Goal: Communication & Community: Answer question/provide support

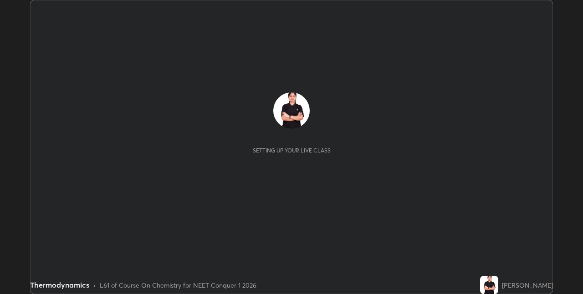
scroll to position [294, 583]
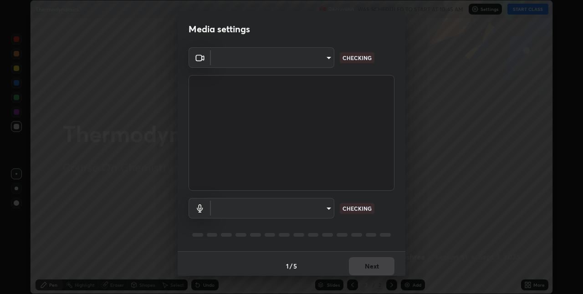
click at [327, 59] on body "Erase all Thermodynamics Recording WAS SCHEDULED TO START AT 10:45 AM Settings …" at bounding box center [291, 147] width 583 height 294
type input "8eb8a9b94d543390f1bf6c46f2de83bcb95ddf8c53c718d69585ea9f7ba8e57b"
type input "communications"
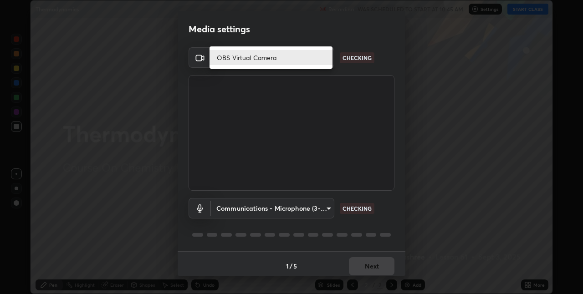
click at [279, 54] on li "OBS Virtual Camera" at bounding box center [270, 57] width 123 height 15
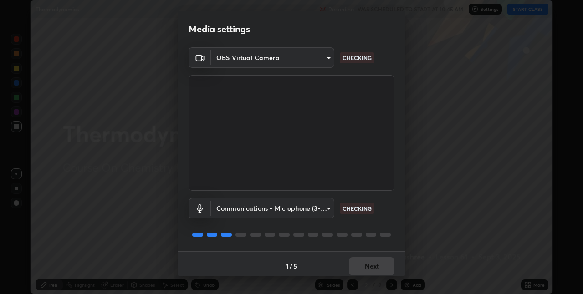
scroll to position [5, 0]
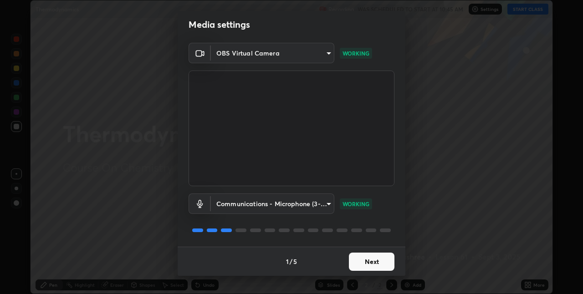
click at [326, 203] on body "Erase all Thermodynamics Recording WAS SCHEDULED TO START AT 10:45 AM Settings …" at bounding box center [291, 147] width 583 height 294
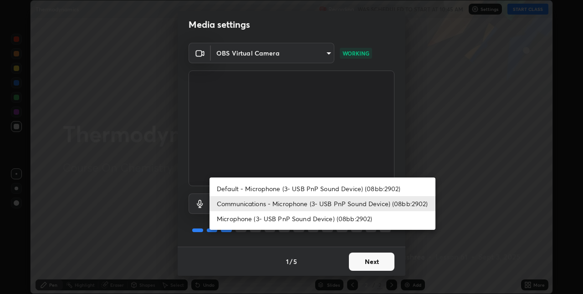
click at [368, 259] on div at bounding box center [291, 147] width 583 height 294
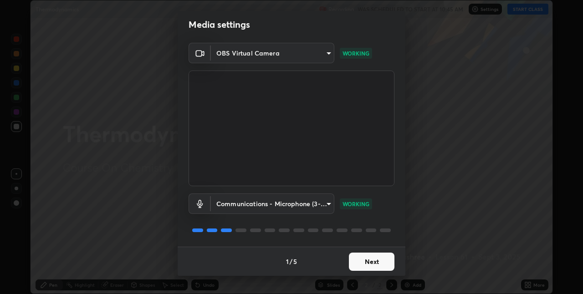
click at [370, 259] on div "Default - Microphone (3- USB PnP Sound Device) (08bb:2902) Communications - Mic…" at bounding box center [291, 147] width 583 height 294
click at [372, 262] on button "Next" at bounding box center [372, 262] width 46 height 18
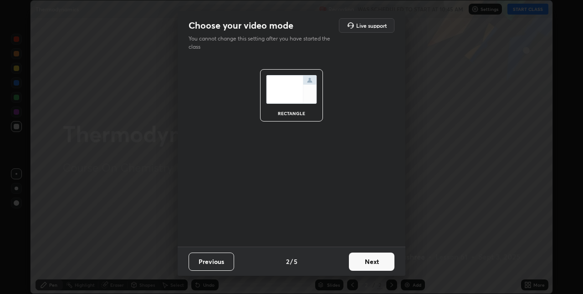
click at [386, 261] on button "Next" at bounding box center [372, 262] width 46 height 18
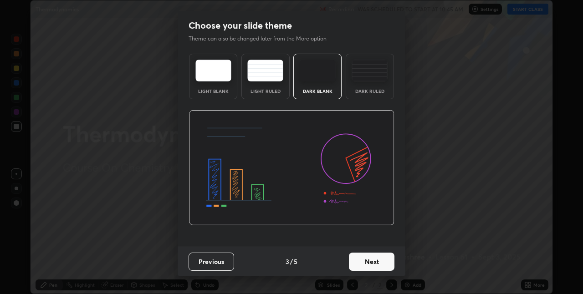
click at [391, 259] on button "Next" at bounding box center [372, 262] width 46 height 18
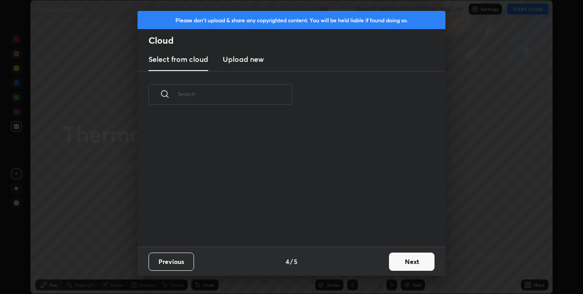
click at [392, 259] on button "Next" at bounding box center [412, 262] width 46 height 18
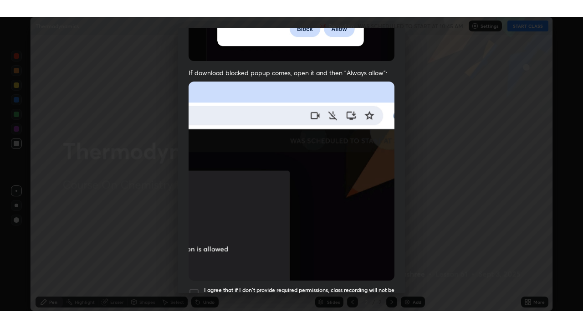
scroll to position [190, 0]
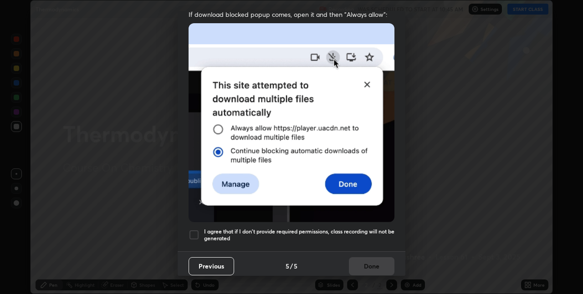
click at [191, 229] on div at bounding box center [193, 234] width 11 height 11
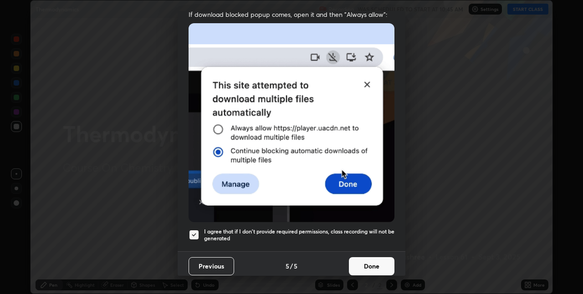
click at [375, 257] on button "Done" at bounding box center [372, 266] width 46 height 18
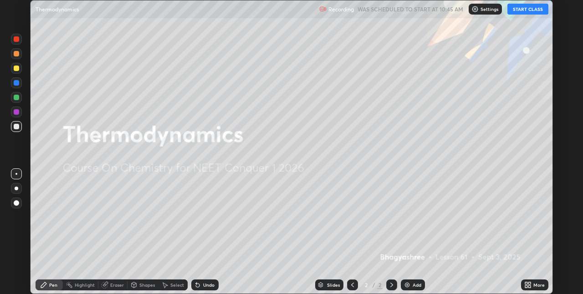
click at [519, 7] on button "START CLASS" at bounding box center [527, 9] width 41 height 11
click at [535, 283] on div "More" at bounding box center [538, 285] width 11 height 5
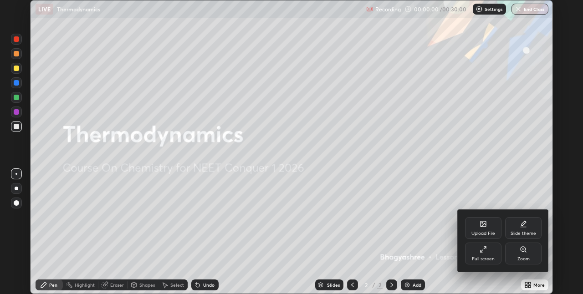
click at [476, 253] on div "Full screen" at bounding box center [483, 254] width 36 height 22
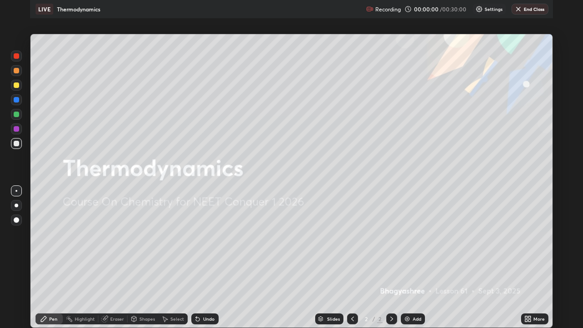
scroll to position [328, 583]
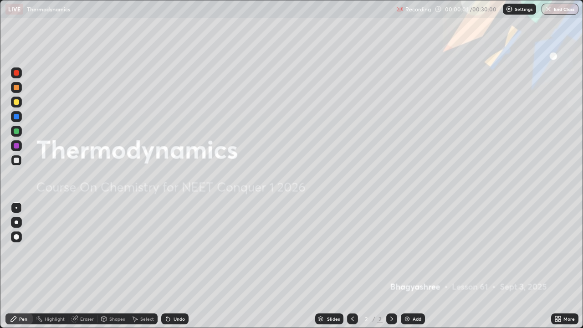
click at [406, 294] on img at bounding box center [406, 318] width 7 height 7
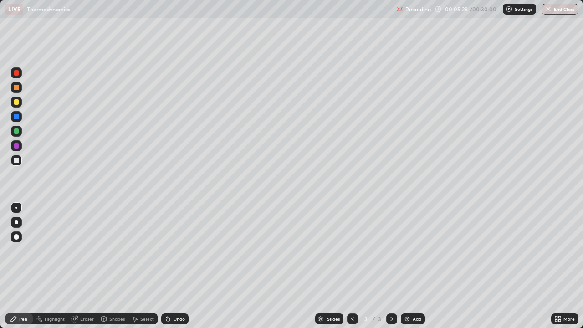
click at [14, 146] on div at bounding box center [16, 145] width 5 height 5
click at [170, 294] on icon at bounding box center [167, 318] width 7 height 7
click at [179, 294] on div "Undo" at bounding box center [178, 318] width 11 height 5
click at [18, 75] on div at bounding box center [16, 72] width 11 height 11
click at [17, 103] on div at bounding box center [16, 101] width 5 height 5
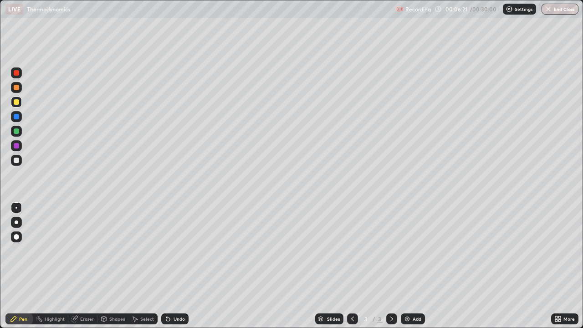
click at [170, 294] on div "Undo" at bounding box center [174, 318] width 27 height 11
click at [172, 294] on div "Undo" at bounding box center [174, 318] width 27 height 11
click at [76, 294] on icon at bounding box center [74, 318] width 7 height 7
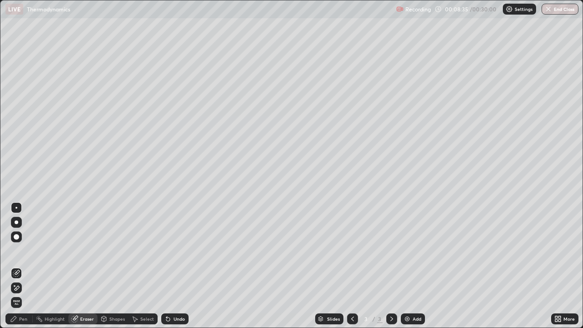
click at [19, 294] on div "Pen" at bounding box center [18, 318] width 27 height 11
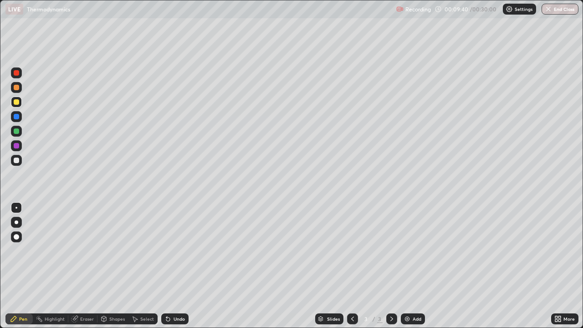
click at [15, 73] on div at bounding box center [16, 72] width 5 height 5
click at [15, 87] on div at bounding box center [16, 87] width 5 height 5
click at [82, 294] on div "Eraser" at bounding box center [87, 318] width 14 height 5
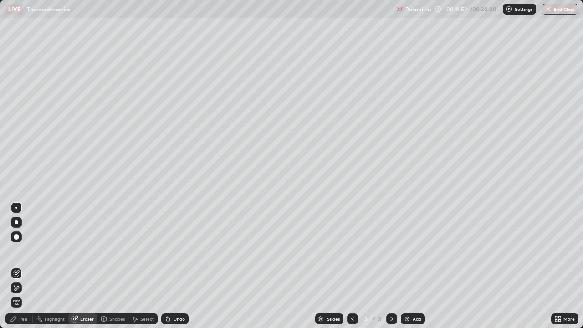
click at [16, 294] on icon at bounding box center [13, 318] width 7 height 7
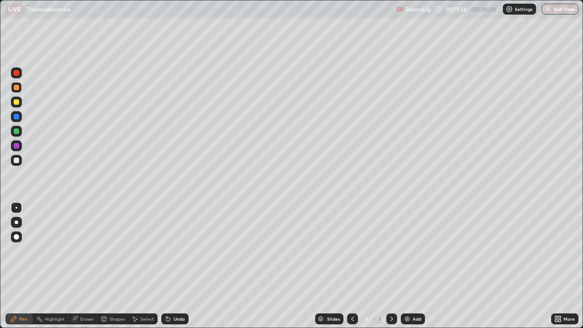
click at [83, 294] on div "Eraser" at bounding box center [87, 318] width 14 height 5
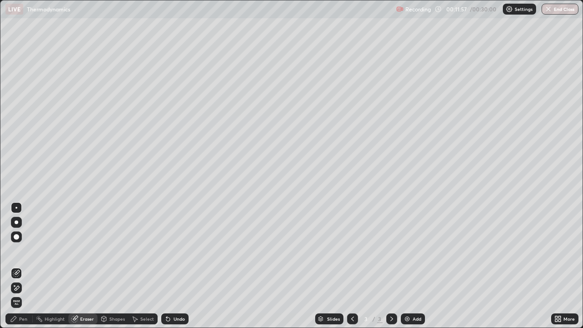
click at [21, 294] on div "Pen" at bounding box center [23, 318] width 8 height 5
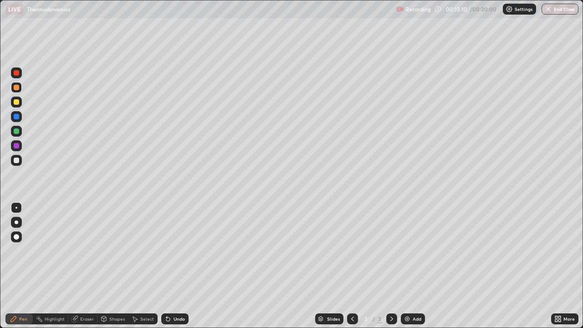
click at [15, 116] on div at bounding box center [16, 116] width 5 height 5
click at [84, 294] on div "Eraser" at bounding box center [82, 318] width 29 height 11
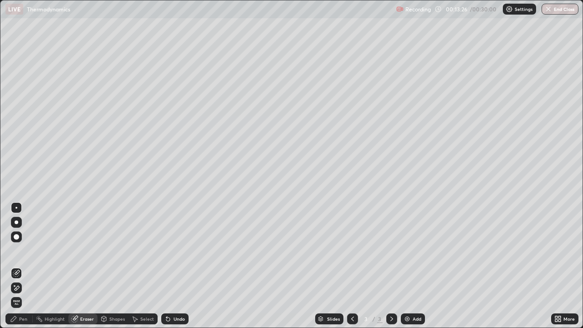
click at [22, 294] on div "Pen" at bounding box center [18, 318] width 27 height 11
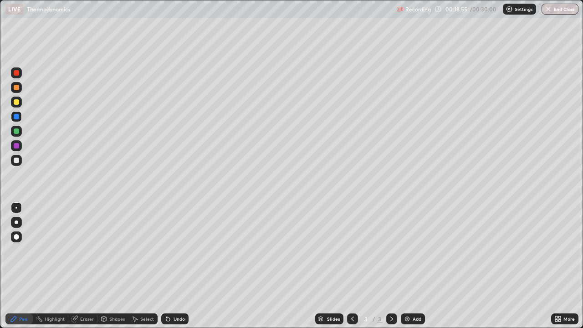
click at [410, 294] on div "Add" at bounding box center [412, 318] width 24 height 11
click at [18, 104] on div at bounding box center [16, 101] width 5 height 5
click at [19, 73] on div at bounding box center [16, 72] width 5 height 5
click at [14, 162] on div at bounding box center [16, 159] width 5 height 5
click at [167, 294] on icon at bounding box center [168, 319] width 4 height 4
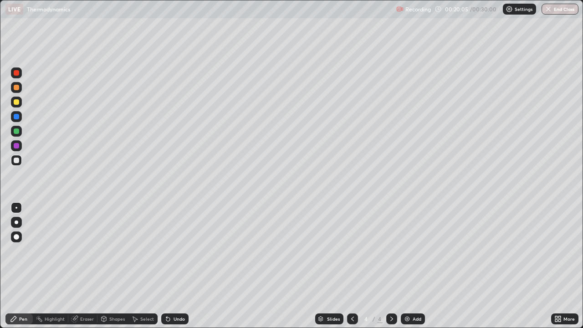
click at [19, 145] on div at bounding box center [16, 145] width 5 height 5
click at [406, 294] on img at bounding box center [406, 318] width 7 height 7
click at [17, 73] on div at bounding box center [16, 72] width 5 height 5
click at [18, 73] on div at bounding box center [16, 72] width 5 height 5
click at [17, 159] on div at bounding box center [16, 159] width 5 height 5
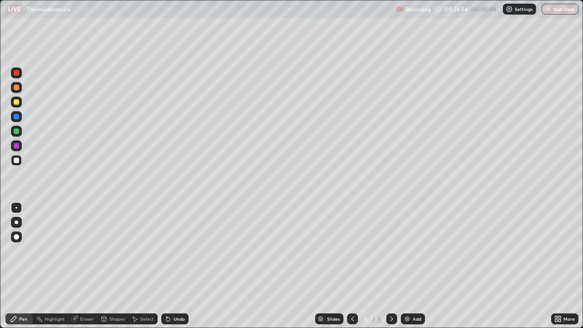
click at [173, 294] on div "Undo" at bounding box center [178, 318] width 11 height 5
click at [136, 294] on icon at bounding box center [134, 318] width 7 height 7
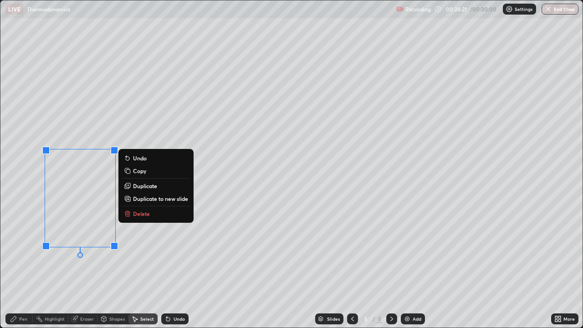
click at [143, 217] on p "Delete" at bounding box center [141, 213] width 17 height 7
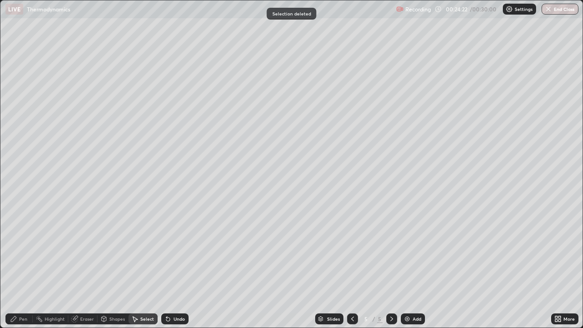
click at [25, 294] on div "Pen" at bounding box center [18, 318] width 27 height 11
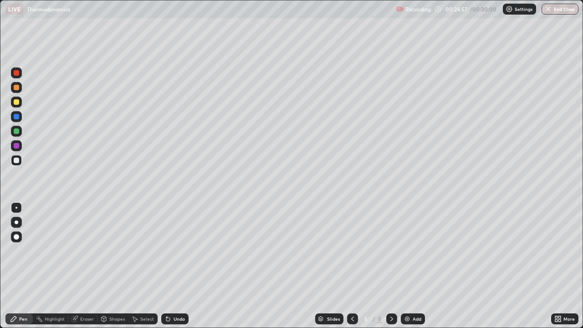
click at [15, 147] on div at bounding box center [16, 145] width 5 height 5
click at [170, 294] on icon at bounding box center [167, 318] width 7 height 7
click at [20, 118] on div at bounding box center [16, 116] width 11 height 11
click at [17, 74] on div at bounding box center [16, 72] width 5 height 5
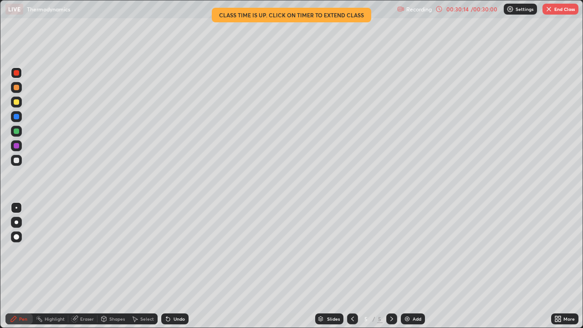
click at [478, 10] on div "/ 00:30:00" at bounding box center [484, 8] width 28 height 5
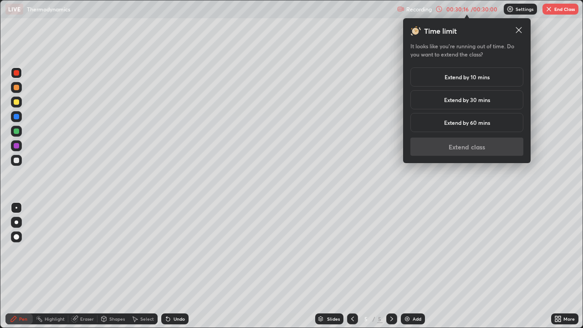
click at [479, 99] on h5 "Extend by 30 mins" at bounding box center [467, 100] width 46 height 8
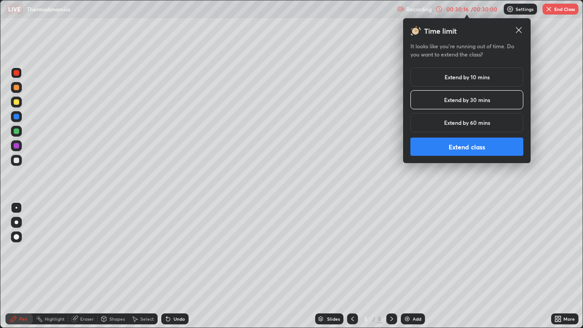
click at [457, 147] on button "Extend class" at bounding box center [466, 146] width 113 height 18
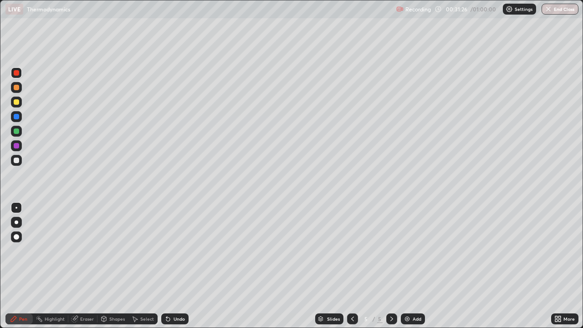
click at [410, 294] on div "Add" at bounding box center [412, 318] width 24 height 11
click at [19, 156] on div at bounding box center [16, 160] width 11 height 11
click at [16, 146] on div at bounding box center [16, 145] width 5 height 5
click at [414, 294] on div "Add" at bounding box center [412, 318] width 24 height 11
click at [17, 160] on div at bounding box center [16, 159] width 5 height 5
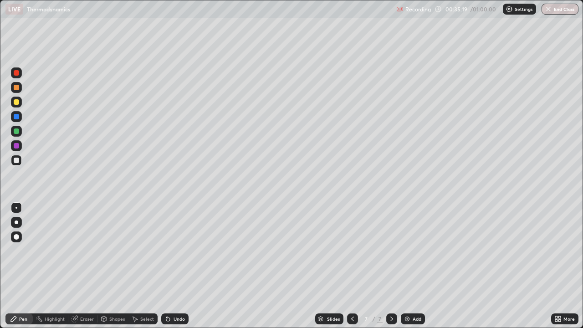
click at [171, 294] on div "Undo" at bounding box center [174, 318] width 27 height 11
click at [170, 294] on div "Undo" at bounding box center [174, 318] width 27 height 11
click at [176, 294] on div "Undo" at bounding box center [174, 318] width 27 height 11
click at [177, 294] on div "Undo" at bounding box center [178, 318] width 11 height 5
click at [15, 147] on div at bounding box center [16, 145] width 5 height 5
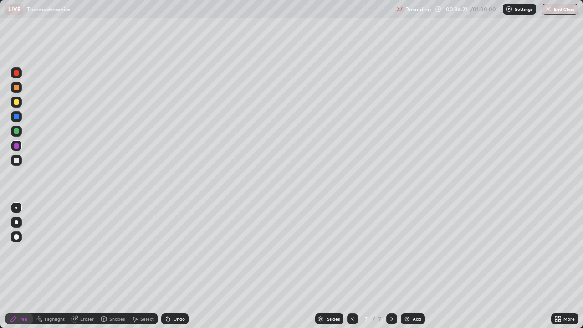
click at [17, 117] on div at bounding box center [16, 116] width 5 height 5
click at [167, 294] on icon at bounding box center [168, 319] width 4 height 4
click at [408, 294] on img at bounding box center [406, 318] width 7 height 7
click at [21, 148] on div at bounding box center [16, 145] width 11 height 11
click at [19, 161] on div at bounding box center [16, 159] width 5 height 5
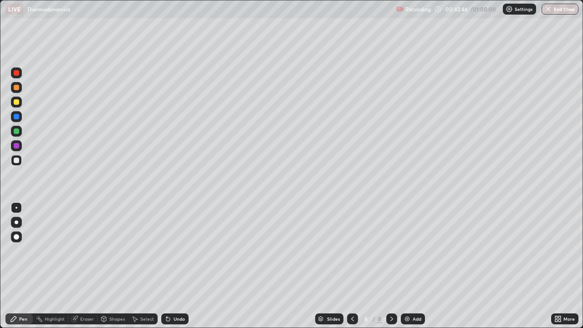
click at [78, 294] on div "Eraser" at bounding box center [82, 318] width 29 height 11
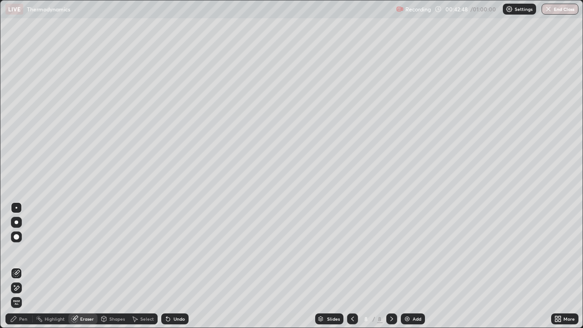
click at [24, 294] on div "Pen" at bounding box center [23, 318] width 8 height 5
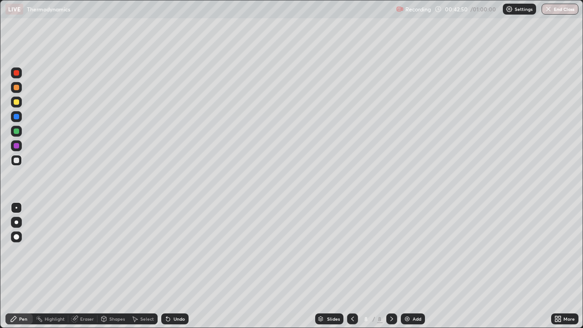
click at [145, 294] on div "Select" at bounding box center [142, 318] width 29 height 11
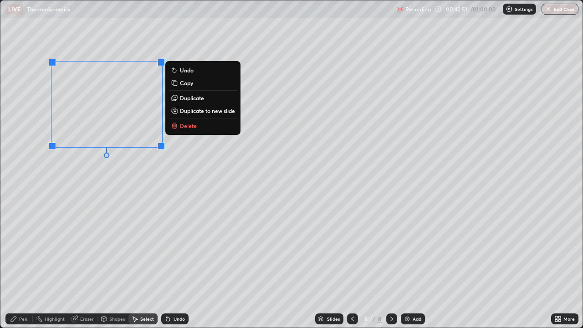
click at [193, 129] on p "Delete" at bounding box center [188, 125] width 17 height 7
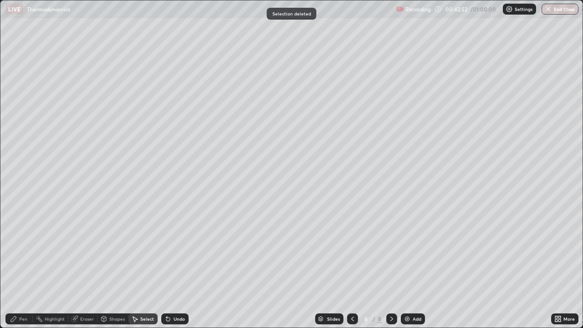
click at [20, 294] on div "Pen" at bounding box center [23, 318] width 8 height 5
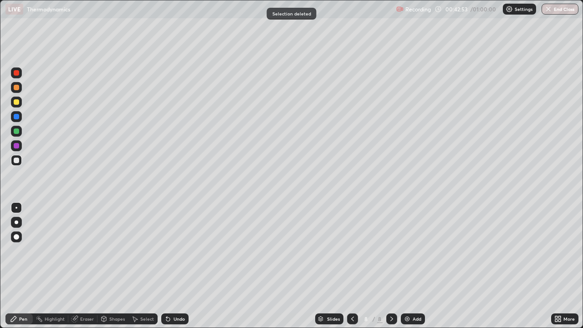
click at [20, 160] on div at bounding box center [16, 160] width 11 height 11
click at [174, 294] on div "Undo" at bounding box center [178, 318] width 11 height 5
click at [173, 294] on div "Undo" at bounding box center [178, 318] width 11 height 5
click at [172, 294] on div "Undo" at bounding box center [174, 318] width 27 height 11
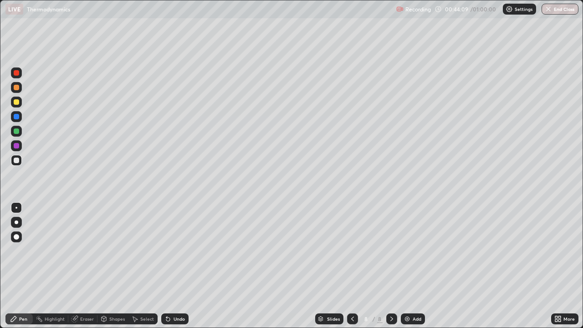
click at [173, 294] on div "Undo" at bounding box center [178, 318] width 11 height 5
click at [172, 294] on div "Undo" at bounding box center [174, 318] width 27 height 11
click at [171, 294] on div "Undo" at bounding box center [174, 318] width 27 height 11
click at [173, 294] on div "Undo" at bounding box center [178, 318] width 11 height 5
click at [137, 294] on icon at bounding box center [134, 318] width 7 height 7
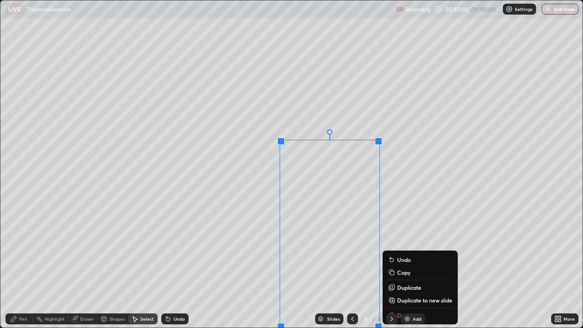
click at [421, 294] on div "Add" at bounding box center [412, 318] width 24 height 11
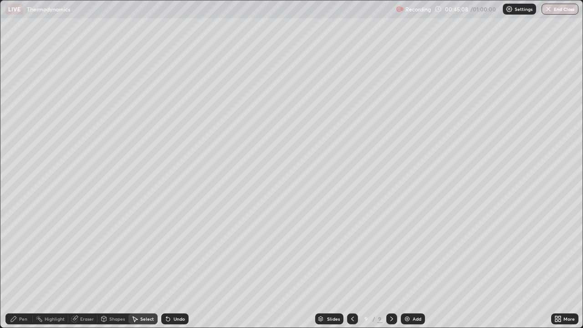
click at [173, 294] on div "Undo" at bounding box center [178, 318] width 11 height 5
click at [172, 294] on div "Undo" at bounding box center [174, 318] width 27 height 11
click at [349, 294] on icon at bounding box center [352, 318] width 7 height 7
click at [88, 294] on div "Eraser" at bounding box center [87, 318] width 14 height 5
click at [19, 294] on div "Pen" at bounding box center [18, 318] width 27 height 11
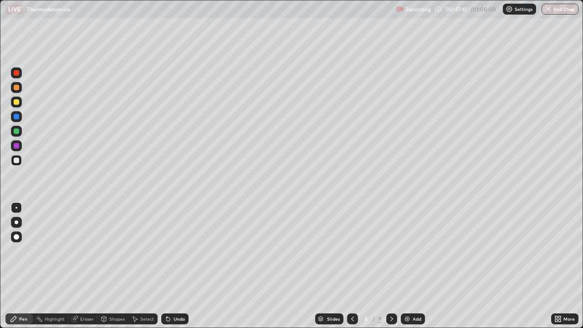
click at [22, 294] on div "Pen" at bounding box center [23, 318] width 8 height 5
click at [21, 89] on div at bounding box center [16, 87] width 11 height 11
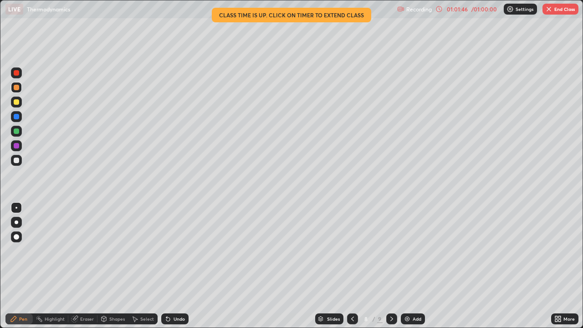
click at [470, 12] on div "01:01:46 / 01:00:00" at bounding box center [466, 8] width 63 height 7
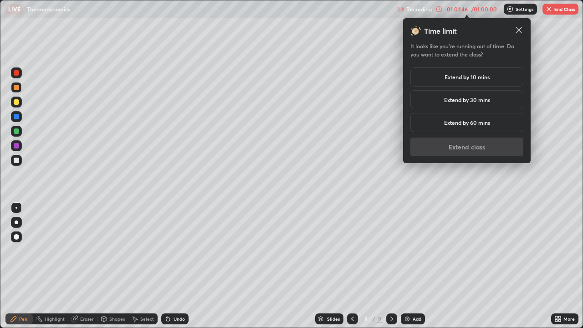
click at [478, 123] on h5 "Extend by 60 mins" at bounding box center [467, 122] width 46 height 8
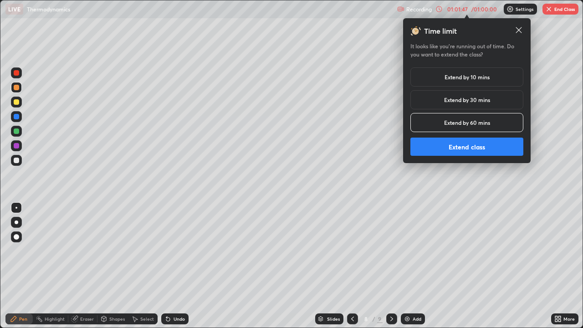
click at [472, 151] on button "Extend class" at bounding box center [466, 146] width 113 height 18
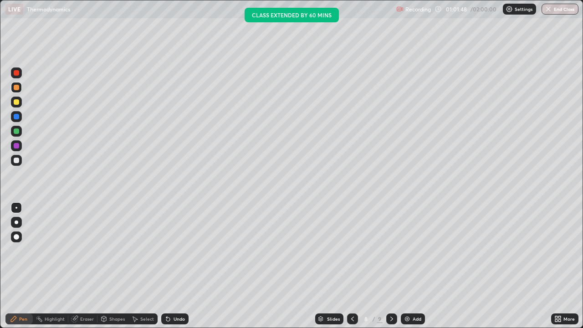
click at [390, 294] on icon at bounding box center [391, 318] width 3 height 5
click at [166, 294] on icon at bounding box center [166, 316] width 1 height 1
click at [173, 294] on div "Undo" at bounding box center [178, 318] width 11 height 5
click at [16, 118] on div at bounding box center [16, 116] width 5 height 5
click at [403, 294] on img at bounding box center [406, 318] width 7 height 7
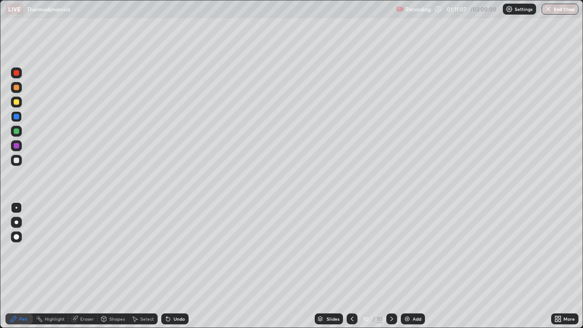
click at [20, 294] on div "Pen" at bounding box center [23, 318] width 8 height 5
click at [16, 162] on div at bounding box center [16, 159] width 5 height 5
click at [167, 294] on icon at bounding box center [168, 319] width 4 height 4
click at [171, 294] on div "Undo" at bounding box center [174, 318] width 27 height 11
click at [173, 294] on div "Undo" at bounding box center [178, 318] width 11 height 5
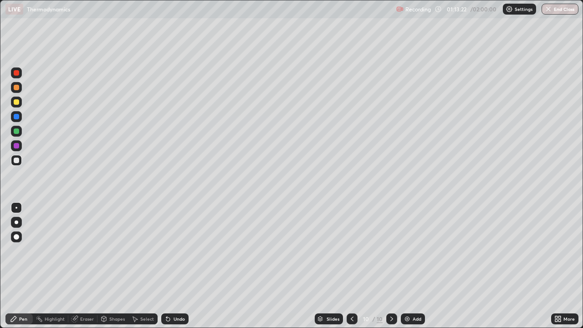
click at [15, 146] on div at bounding box center [16, 145] width 5 height 5
click at [18, 162] on div at bounding box center [16, 159] width 5 height 5
click at [15, 144] on div at bounding box center [16, 145] width 5 height 5
click at [15, 74] on div at bounding box center [16, 72] width 5 height 5
click at [411, 294] on div "Add" at bounding box center [412, 318] width 24 height 11
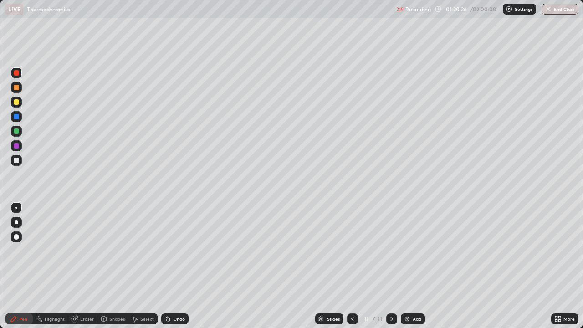
click at [20, 161] on div at bounding box center [16, 160] width 11 height 11
click at [174, 294] on div "Undo" at bounding box center [178, 318] width 11 height 5
click at [175, 294] on div "Undo" at bounding box center [178, 318] width 11 height 5
click at [176, 294] on div "Undo" at bounding box center [174, 318] width 27 height 11
click at [177, 294] on div "Undo" at bounding box center [174, 318] width 27 height 11
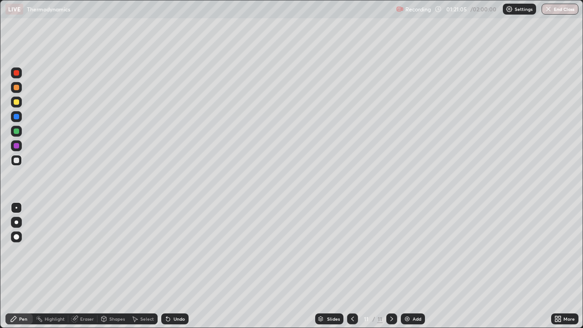
click at [166, 294] on icon at bounding box center [166, 316] width 1 height 1
click at [167, 294] on icon at bounding box center [168, 319] width 4 height 4
click at [83, 294] on div "Eraser" at bounding box center [87, 318] width 14 height 5
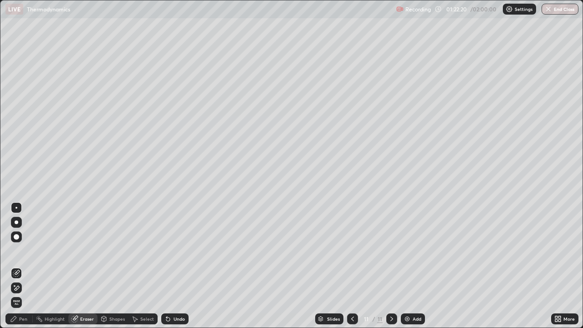
click at [19, 294] on div "Pen" at bounding box center [23, 318] width 8 height 5
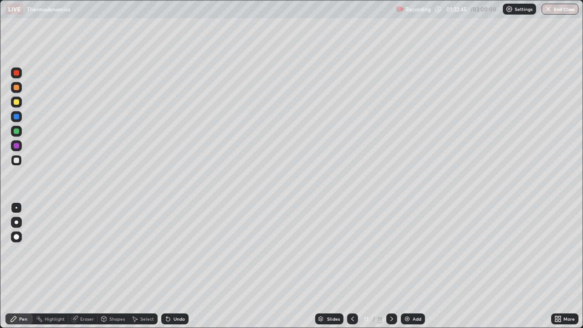
click at [83, 294] on div "Eraser" at bounding box center [87, 318] width 14 height 5
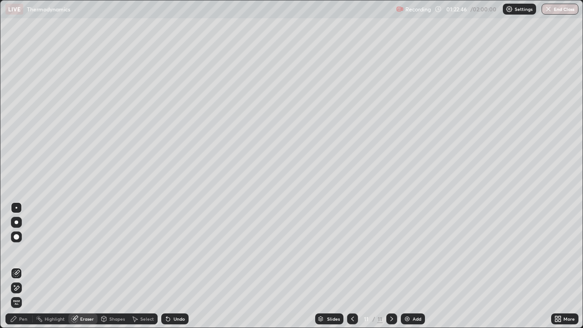
click at [23, 294] on div "Pen" at bounding box center [23, 318] width 8 height 5
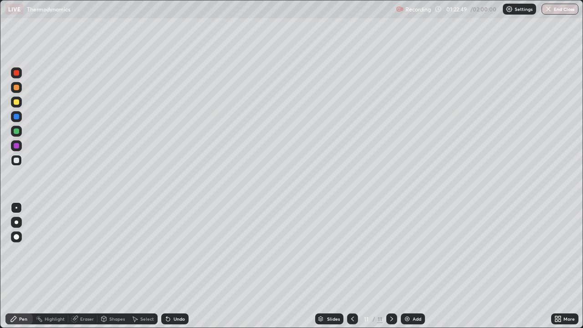
click at [79, 294] on div "Eraser" at bounding box center [82, 318] width 29 height 11
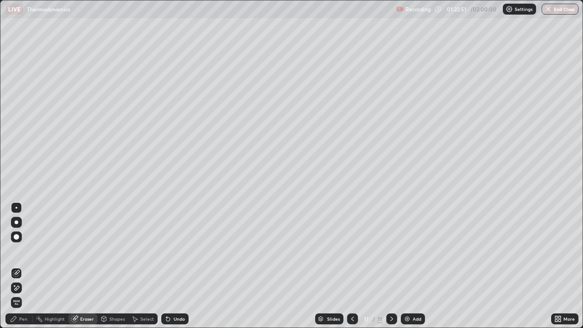
click at [18, 294] on div "Pen" at bounding box center [18, 318] width 27 height 11
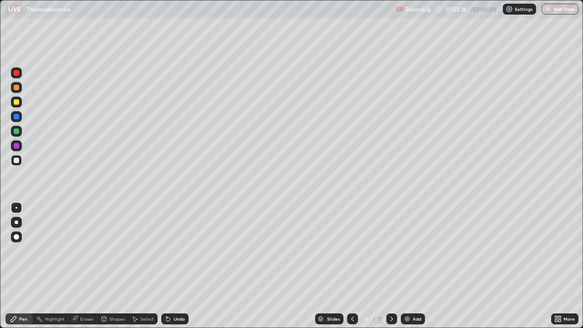
click at [76, 294] on icon at bounding box center [75, 317] width 5 height 5
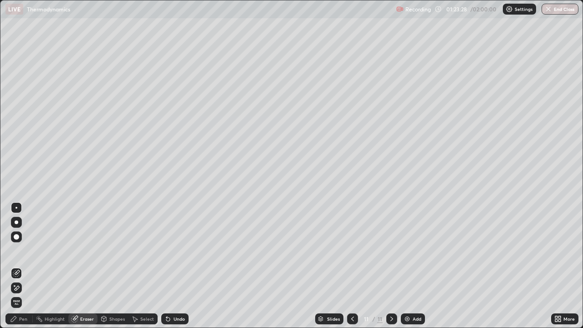
click at [24, 294] on div "Pen" at bounding box center [23, 318] width 8 height 5
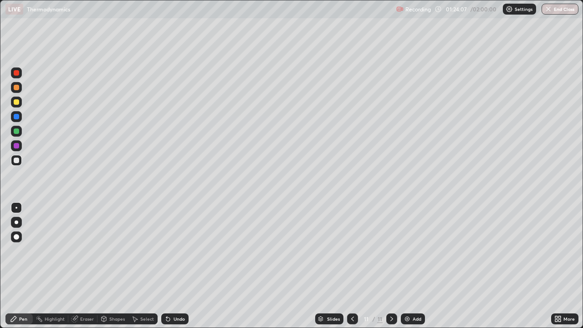
click at [412, 294] on div "Add" at bounding box center [416, 318] width 9 height 5
click at [16, 105] on div at bounding box center [16, 101] width 11 height 11
click at [173, 294] on div "Undo" at bounding box center [174, 318] width 27 height 11
click at [19, 159] on div at bounding box center [16, 159] width 5 height 5
click at [19, 119] on div at bounding box center [16, 116] width 11 height 11
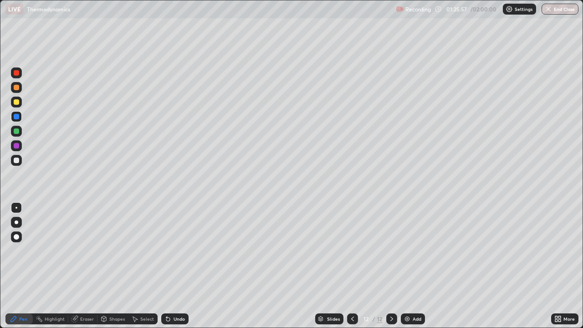
click at [17, 158] on div at bounding box center [16, 159] width 5 height 5
click at [166, 294] on icon at bounding box center [166, 316] width 1 height 1
click at [169, 294] on div "Undo" at bounding box center [174, 318] width 27 height 11
click at [18, 116] on div at bounding box center [16, 116] width 5 height 5
click at [15, 161] on div at bounding box center [16, 159] width 5 height 5
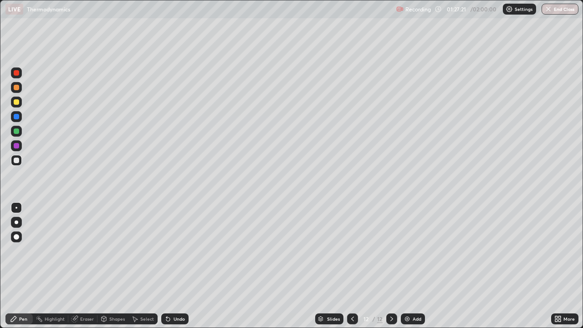
click at [353, 294] on icon at bounding box center [352, 318] width 7 height 7
click at [390, 294] on icon at bounding box center [391, 318] width 7 height 7
click at [167, 294] on icon at bounding box center [168, 319] width 4 height 4
click at [409, 294] on img at bounding box center [406, 318] width 7 height 7
click at [85, 294] on div "Eraser" at bounding box center [87, 318] width 14 height 5
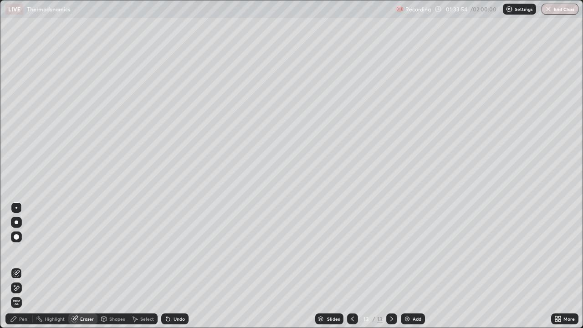
click at [23, 294] on div "Pen" at bounding box center [23, 318] width 8 height 5
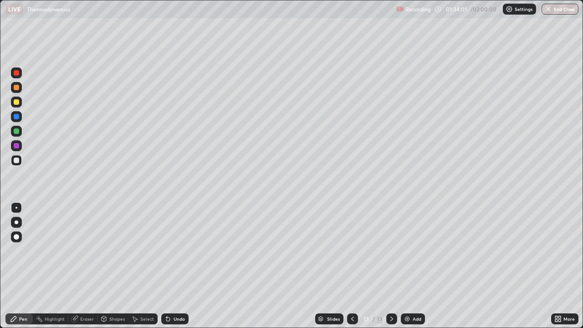
click at [172, 294] on div "Undo" at bounding box center [174, 318] width 27 height 11
click at [17, 147] on div at bounding box center [16, 145] width 5 height 5
click at [179, 294] on div "Undo" at bounding box center [174, 318] width 27 height 11
click at [172, 294] on div "Undo" at bounding box center [174, 318] width 27 height 11
click at [17, 160] on div at bounding box center [16, 159] width 5 height 5
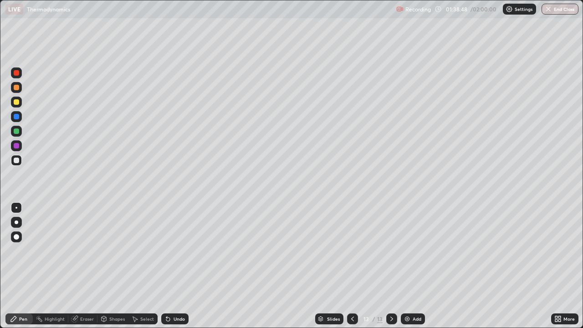
click at [15, 101] on div at bounding box center [16, 101] width 5 height 5
click at [85, 294] on div "Eraser" at bounding box center [87, 318] width 14 height 5
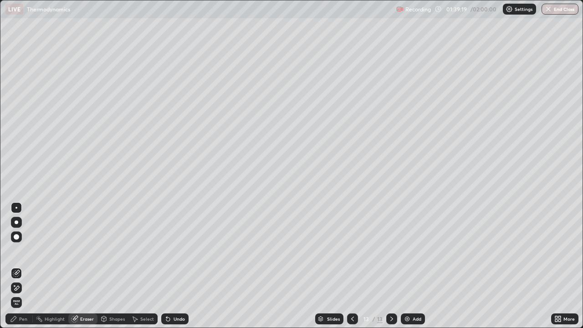
click at [19, 294] on div "Pen" at bounding box center [23, 318] width 8 height 5
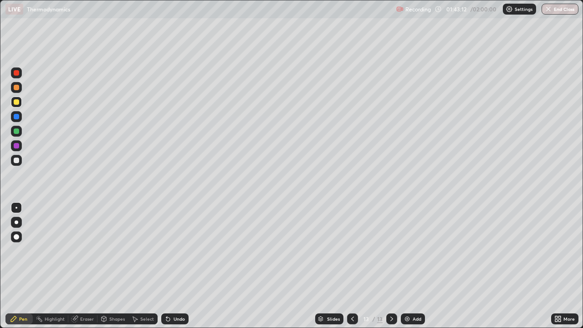
click at [405, 294] on img at bounding box center [406, 318] width 7 height 7
click at [20, 163] on div at bounding box center [16, 160] width 11 height 11
click at [82, 294] on div "Eraser" at bounding box center [87, 318] width 14 height 5
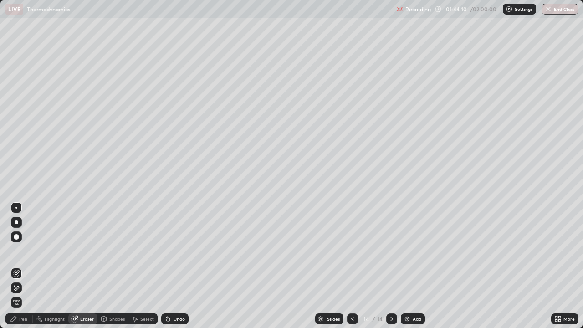
click at [25, 294] on div "Pen" at bounding box center [18, 318] width 27 height 11
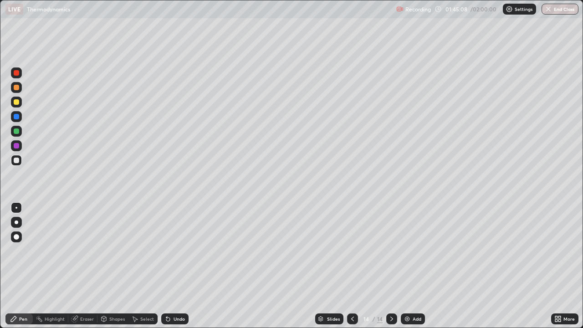
click at [80, 294] on div "Eraser" at bounding box center [87, 318] width 14 height 5
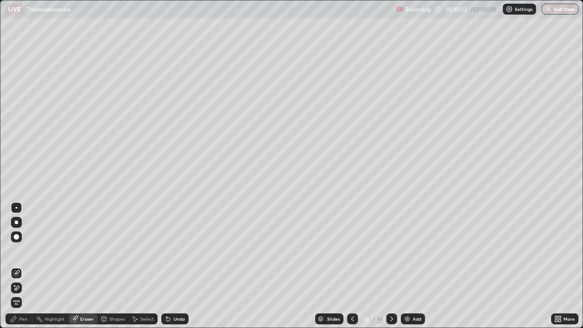
click at [17, 294] on div "Pen" at bounding box center [18, 318] width 27 height 11
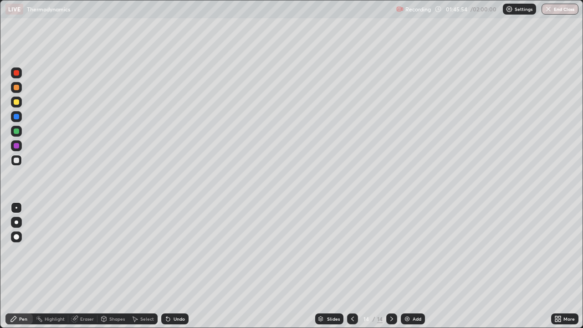
click at [418, 294] on div "Add" at bounding box center [416, 318] width 9 height 5
click at [18, 91] on div at bounding box center [16, 87] width 11 height 11
click at [351, 294] on icon at bounding box center [352, 318] width 7 height 7
click at [18, 73] on div at bounding box center [16, 72] width 5 height 5
click at [390, 294] on icon at bounding box center [391, 318] width 7 height 7
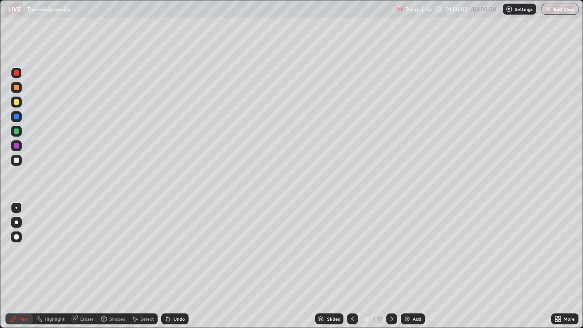
click at [17, 117] on div at bounding box center [16, 116] width 5 height 5
click at [14, 90] on div at bounding box center [16, 87] width 5 height 5
click at [15, 162] on div at bounding box center [16, 159] width 5 height 5
click at [171, 294] on div "Undo" at bounding box center [174, 318] width 27 height 11
click at [87, 294] on div "Eraser" at bounding box center [87, 318] width 14 height 5
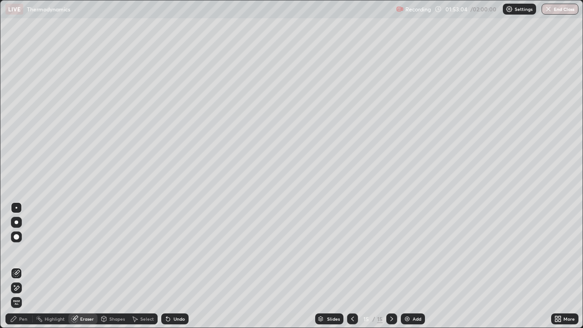
click at [22, 294] on div "Pen" at bounding box center [18, 318] width 27 height 11
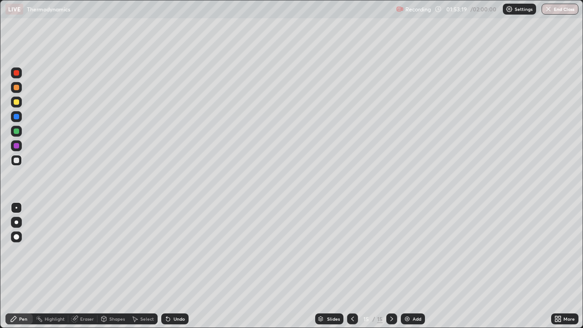
click at [15, 132] on div at bounding box center [16, 130] width 5 height 5
click at [15, 160] on div at bounding box center [16, 159] width 5 height 5
click at [412, 294] on div "Add" at bounding box center [416, 318] width 9 height 5
click at [19, 120] on div at bounding box center [16, 116] width 11 height 11
click at [18, 101] on div at bounding box center [16, 101] width 5 height 5
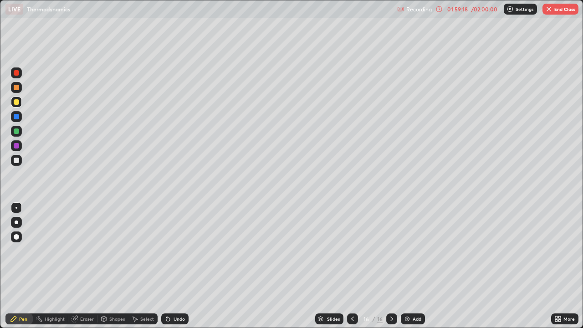
click at [18, 73] on div at bounding box center [16, 72] width 5 height 5
click at [16, 146] on div at bounding box center [16, 145] width 5 height 5
click at [167, 294] on icon at bounding box center [168, 319] width 4 height 4
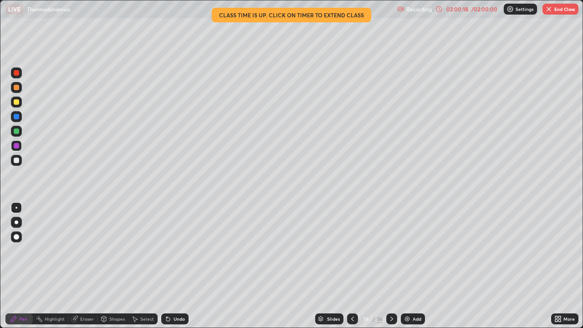
click at [461, 10] on div "02:00:18" at bounding box center [456, 8] width 25 height 5
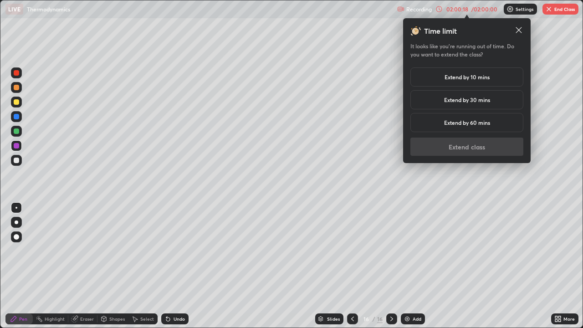
click at [481, 78] on h5 "Extend by 10 mins" at bounding box center [466, 77] width 45 height 8
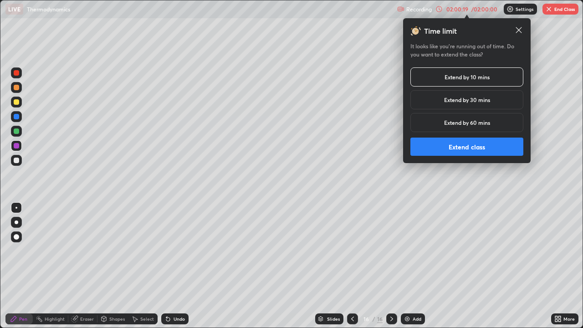
click at [460, 147] on button "Extend class" at bounding box center [466, 146] width 113 height 18
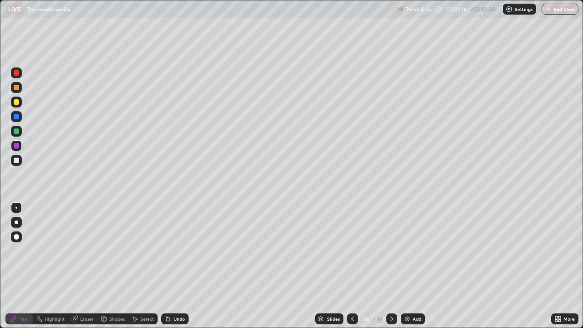
click at [416, 294] on div "Add" at bounding box center [416, 318] width 9 height 5
click at [15, 118] on div at bounding box center [16, 116] width 5 height 5
click at [17, 162] on div at bounding box center [16, 159] width 5 height 5
click at [19, 149] on div at bounding box center [16, 145] width 11 height 11
click at [551, 5] on button "End Class" at bounding box center [560, 9] width 36 height 11
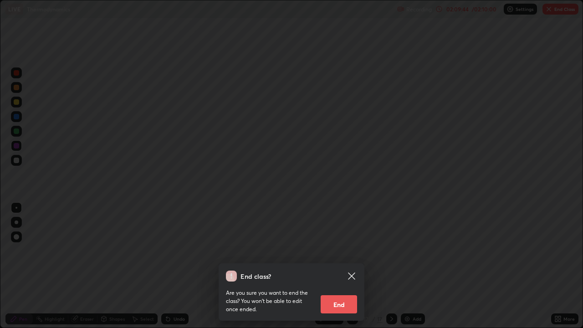
click at [336, 294] on button "End" at bounding box center [338, 304] width 36 height 18
